Goal: Task Accomplishment & Management: Complete application form

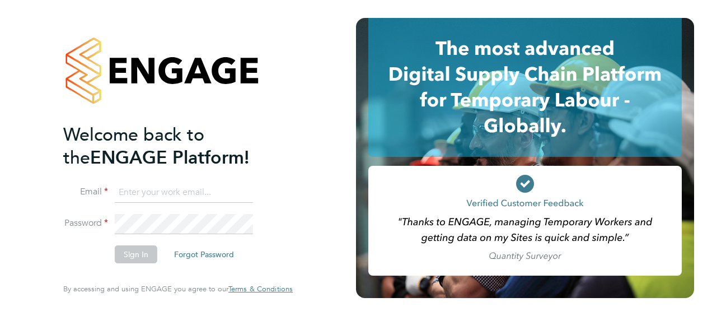
type input "[PERSON_NAME][EMAIL_ADDRESS][PERSON_NAME][DOMAIN_NAME]"
click at [139, 253] on button "Sign In" at bounding box center [136, 254] width 43 height 18
click at [133, 250] on button "Sign In" at bounding box center [136, 254] width 43 height 18
click at [0, 0] on div "Sorry, we are having problems connecting to our services." at bounding box center [0, 0] width 0 height 0
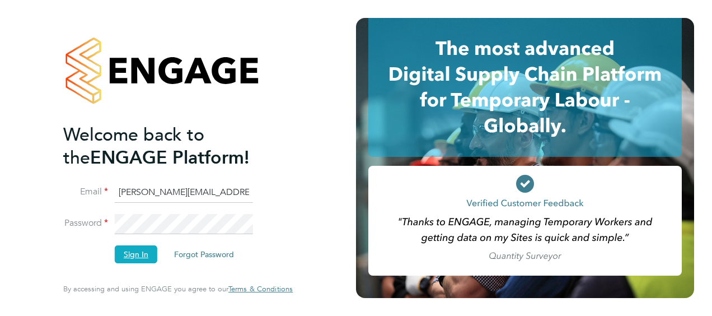
click at [134, 254] on button "Sign In" at bounding box center [136, 254] width 43 height 18
